Goal: Task Accomplishment & Management: Manage account settings

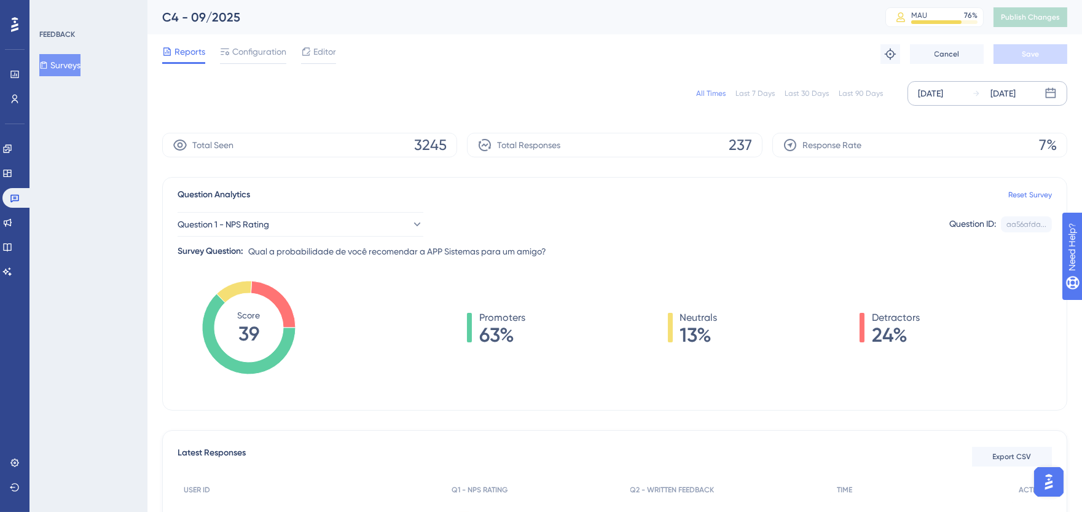
click at [985, 94] on div "[DATE]" at bounding box center [994, 93] width 44 height 15
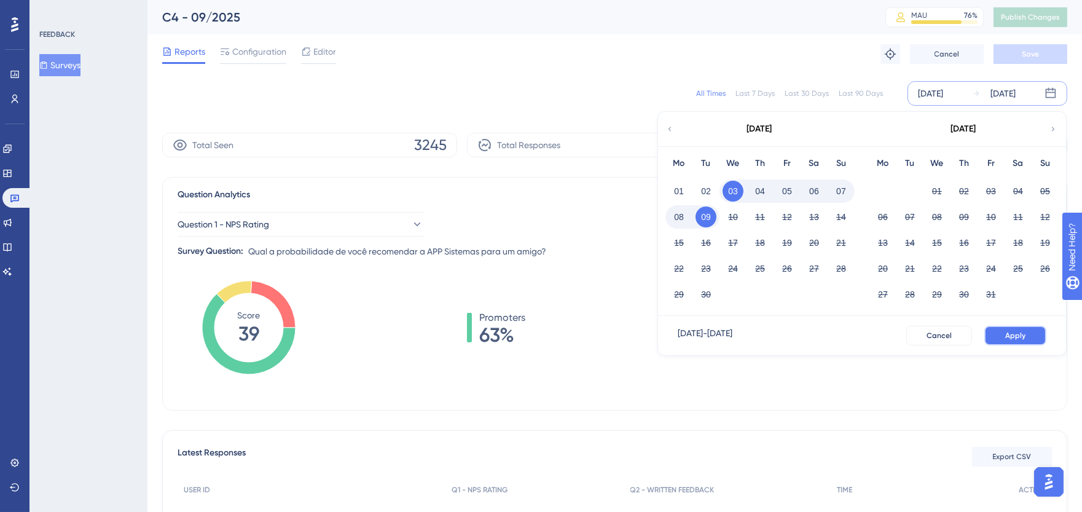
click at [1027, 326] on button "Apply" at bounding box center [1016, 336] width 62 height 20
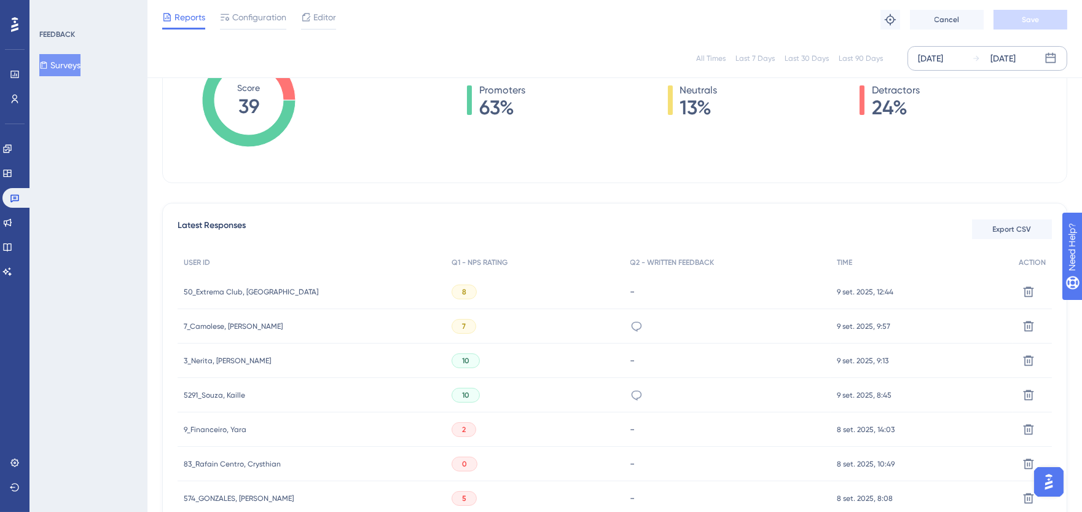
scroll to position [341, 0]
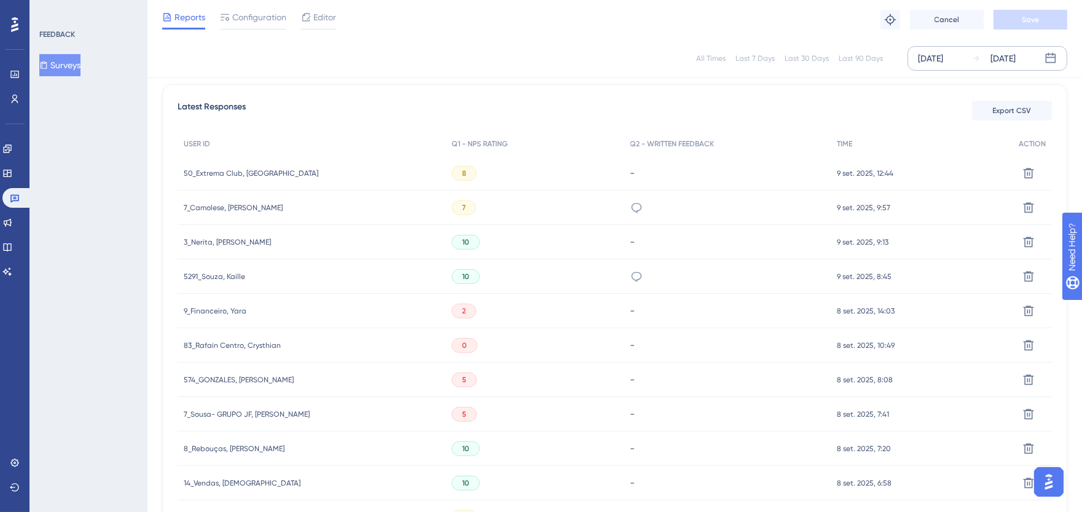
click at [207, 240] on span "3_Nerita, [PERSON_NAME]" at bounding box center [227, 242] width 87 height 10
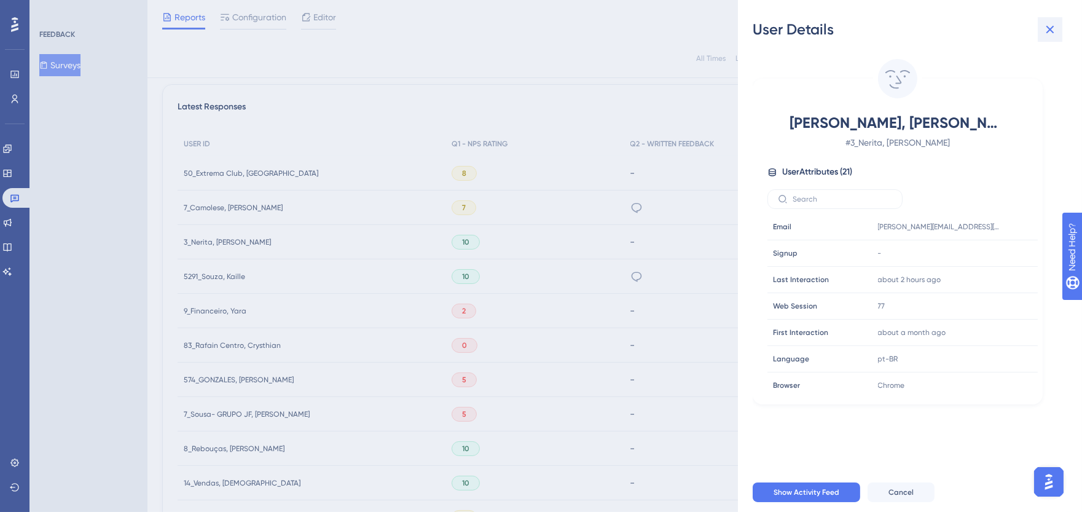
click at [1051, 26] on icon at bounding box center [1050, 29] width 15 height 15
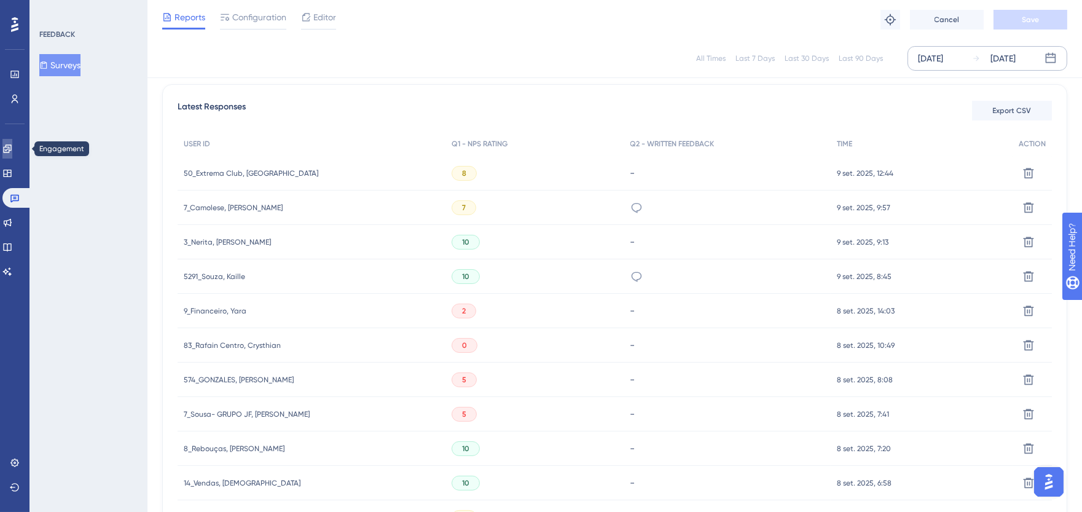
click at [12, 149] on icon at bounding box center [7, 149] width 10 height 10
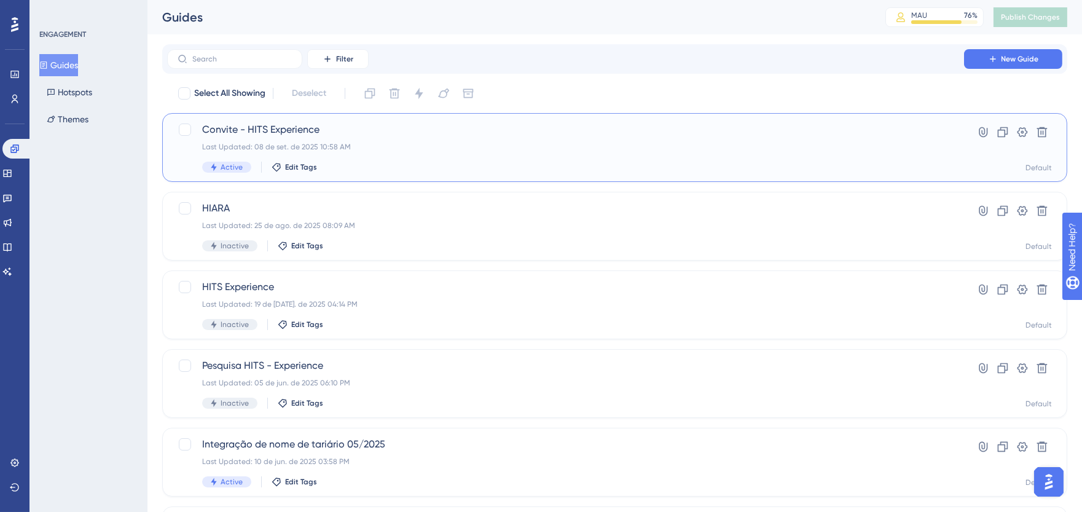
click at [513, 121] on div "Convite - HITS Experience Last Updated: 08 de set. de 2025 10:58 AM Active Edit…" at bounding box center [614, 147] width 905 height 69
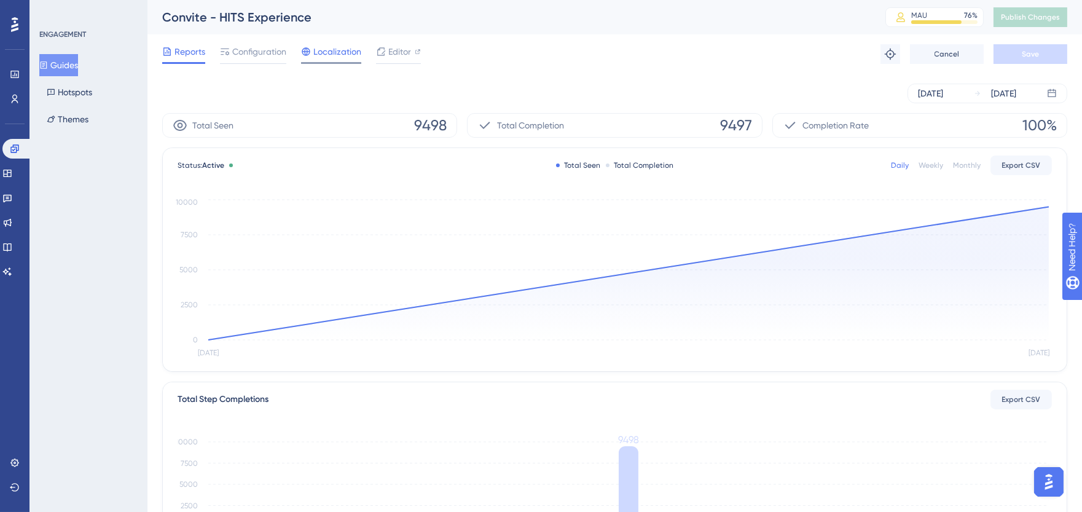
click at [317, 58] on span "Localization" at bounding box center [337, 51] width 48 height 15
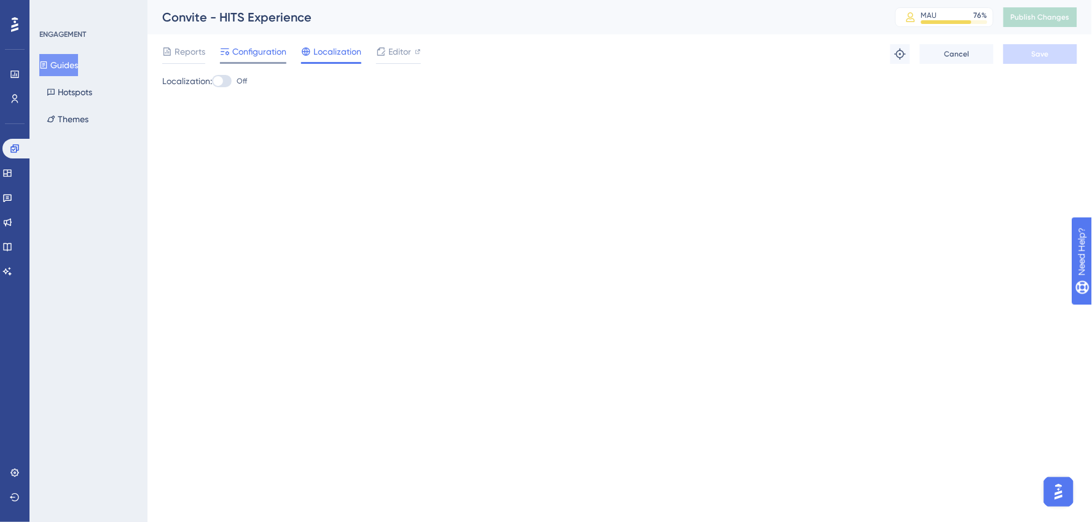
click at [235, 57] on span "Configuration" at bounding box center [259, 51] width 54 height 15
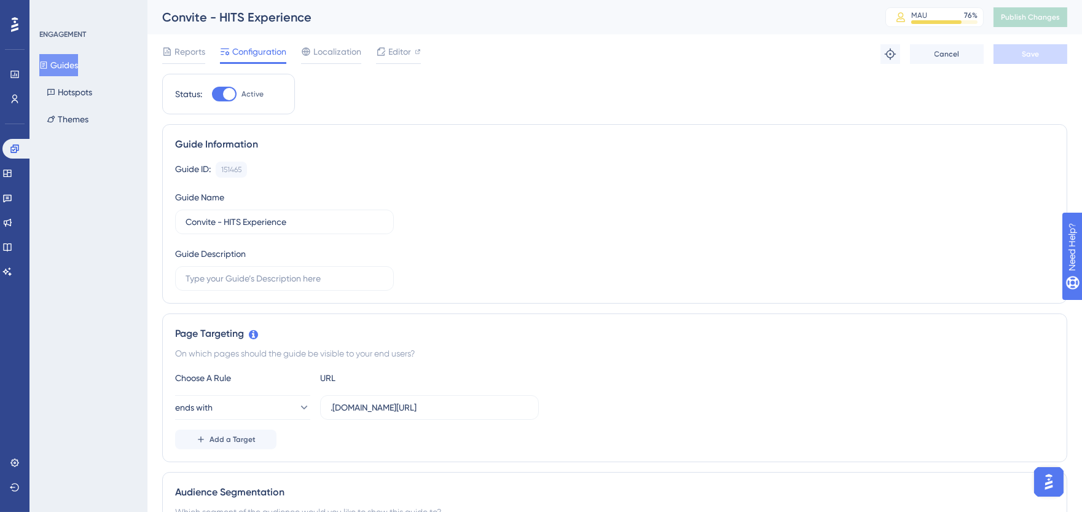
click at [225, 98] on div at bounding box center [229, 94] width 12 height 12
click at [212, 95] on input "Active" at bounding box center [211, 94] width 1 height 1
checkbox input "false"
click at [1031, 52] on span "Save" at bounding box center [1030, 54] width 17 height 10
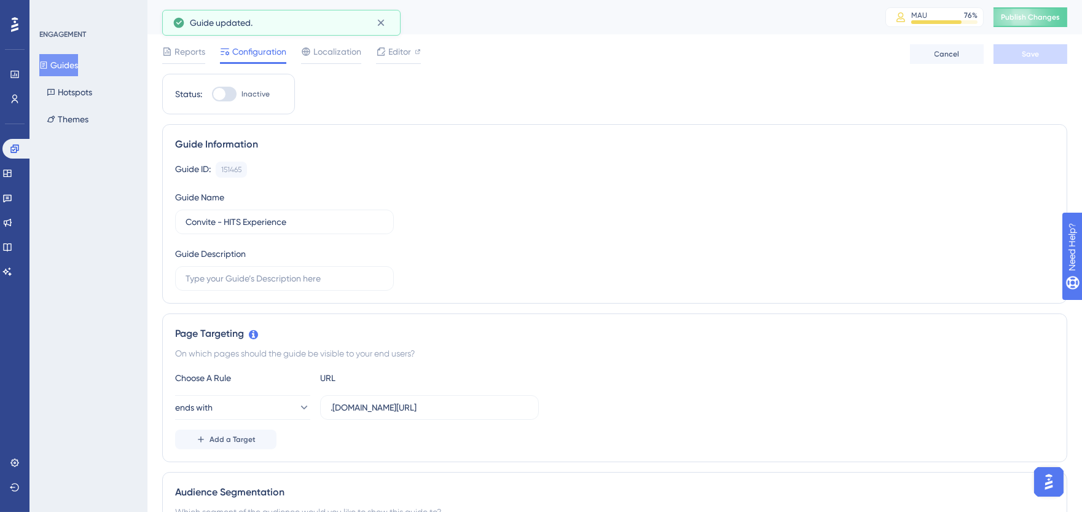
click at [1033, 18] on span "Publish Changes" at bounding box center [1030, 17] width 59 height 10
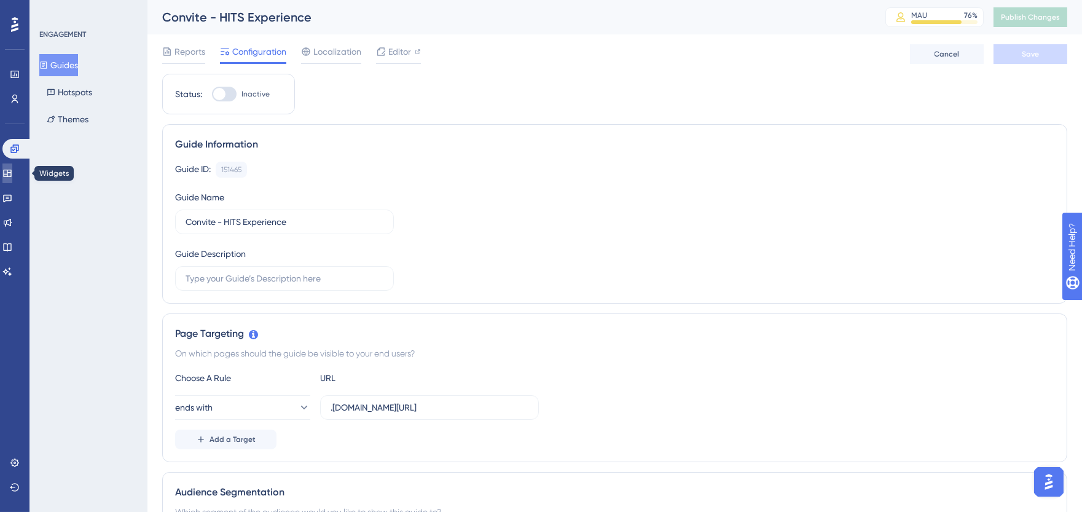
click at [10, 169] on icon at bounding box center [7, 173] width 10 height 10
